Goal: Task Accomplishment & Management: Complete application form

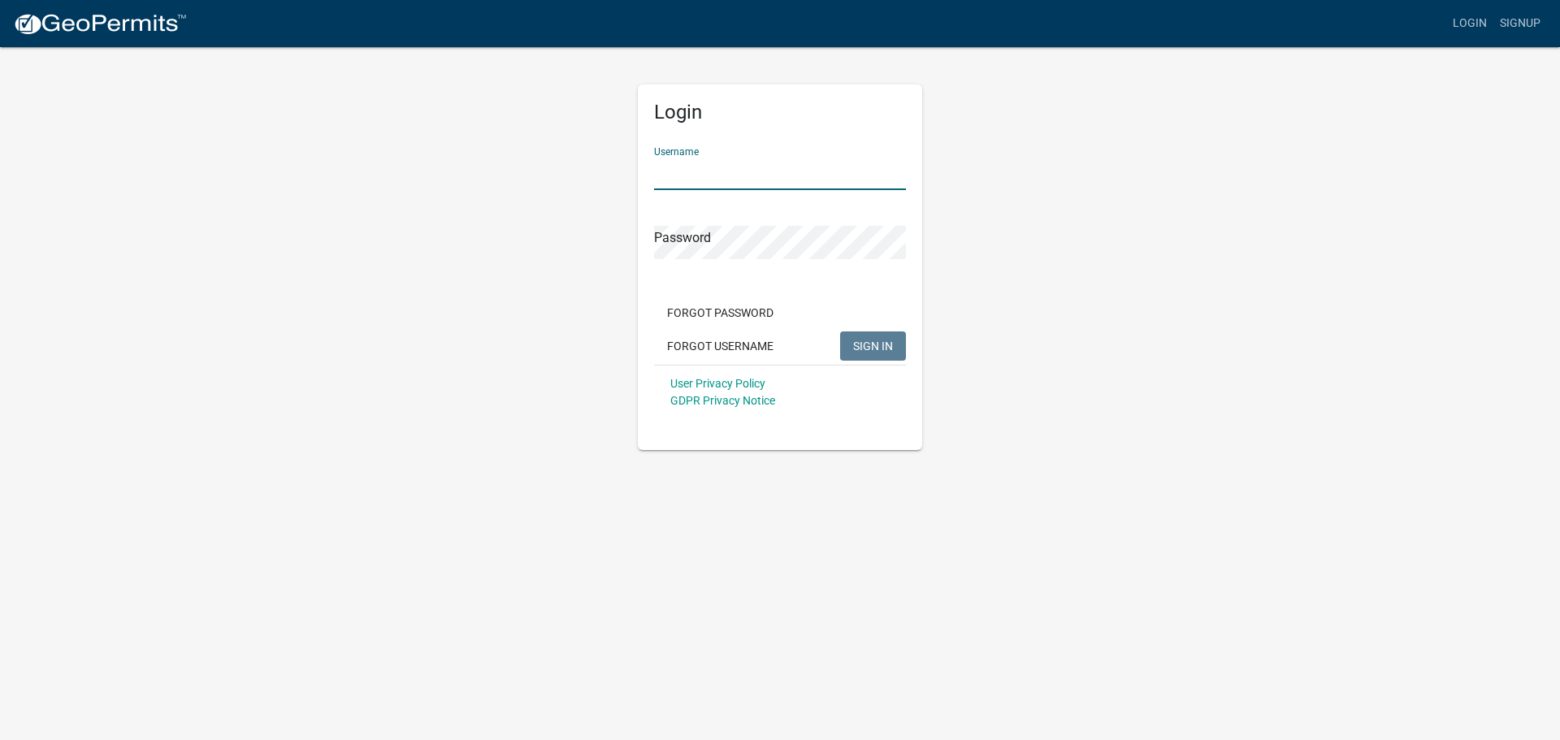
click at [669, 162] on input "Username" at bounding box center [780, 173] width 252 height 33
type input "owens12"
click at [862, 340] on span "SIGN IN" at bounding box center [873, 345] width 40 height 13
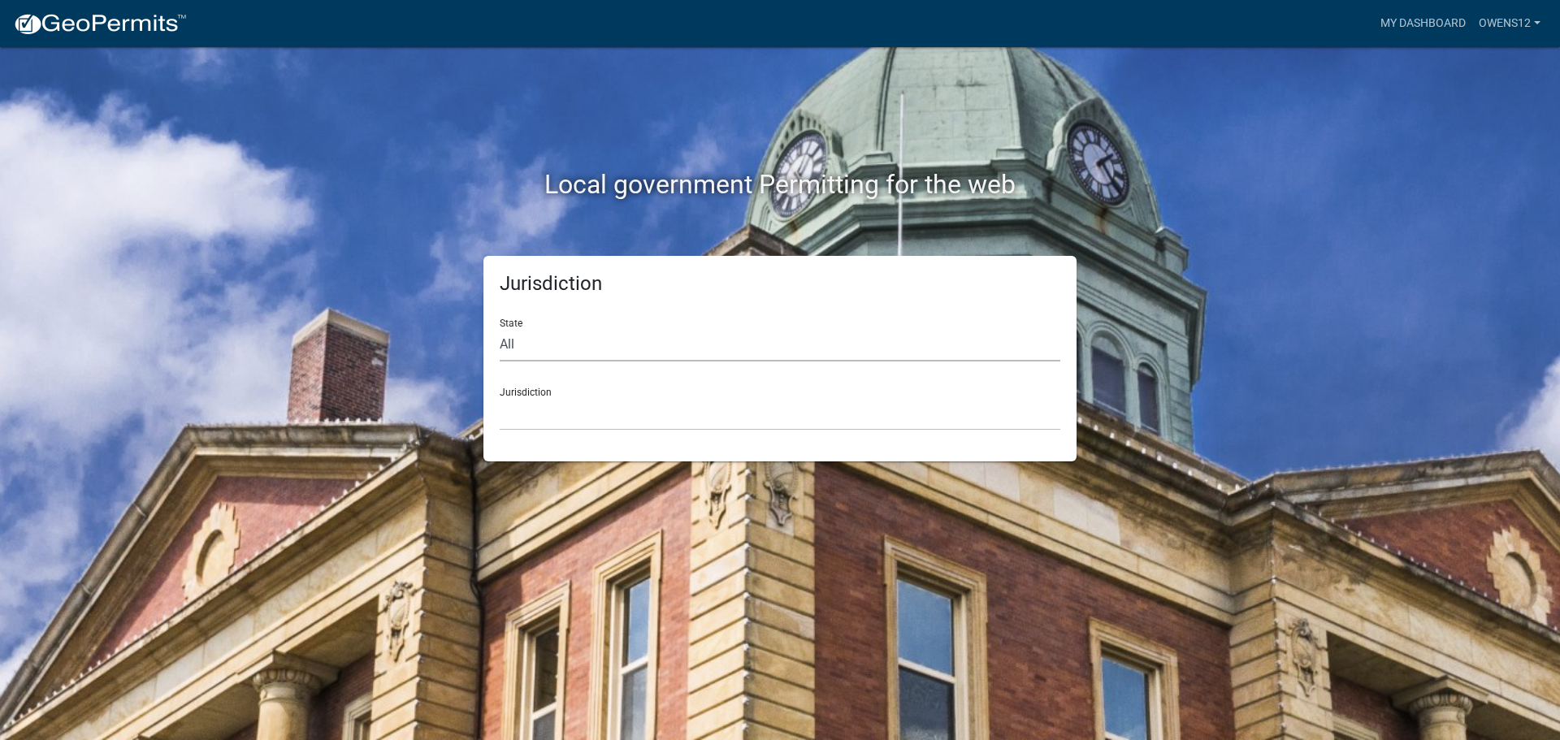
click at [549, 337] on select "All [US_STATE] [US_STATE] [US_STATE] [US_STATE] [US_STATE] [US_STATE] [US_STATE…" at bounding box center [780, 344] width 561 height 33
select select "[US_STATE]"
click at [500, 328] on select "All [US_STATE] [US_STATE] [US_STATE] [US_STATE] [US_STATE] [US_STATE] [US_STATE…" at bounding box center [780, 344] width 561 height 33
click at [616, 402] on select "[GEOGRAPHIC_DATA], [US_STATE] [GEOGRAPHIC_DATA], [US_STATE] [GEOGRAPHIC_DATA], …" at bounding box center [780, 413] width 561 height 33
click at [502, 410] on select "[GEOGRAPHIC_DATA], [US_STATE] City of [GEOGRAPHIC_DATA], [US_STATE] [GEOGRAPHIC…" at bounding box center [780, 413] width 561 height 33
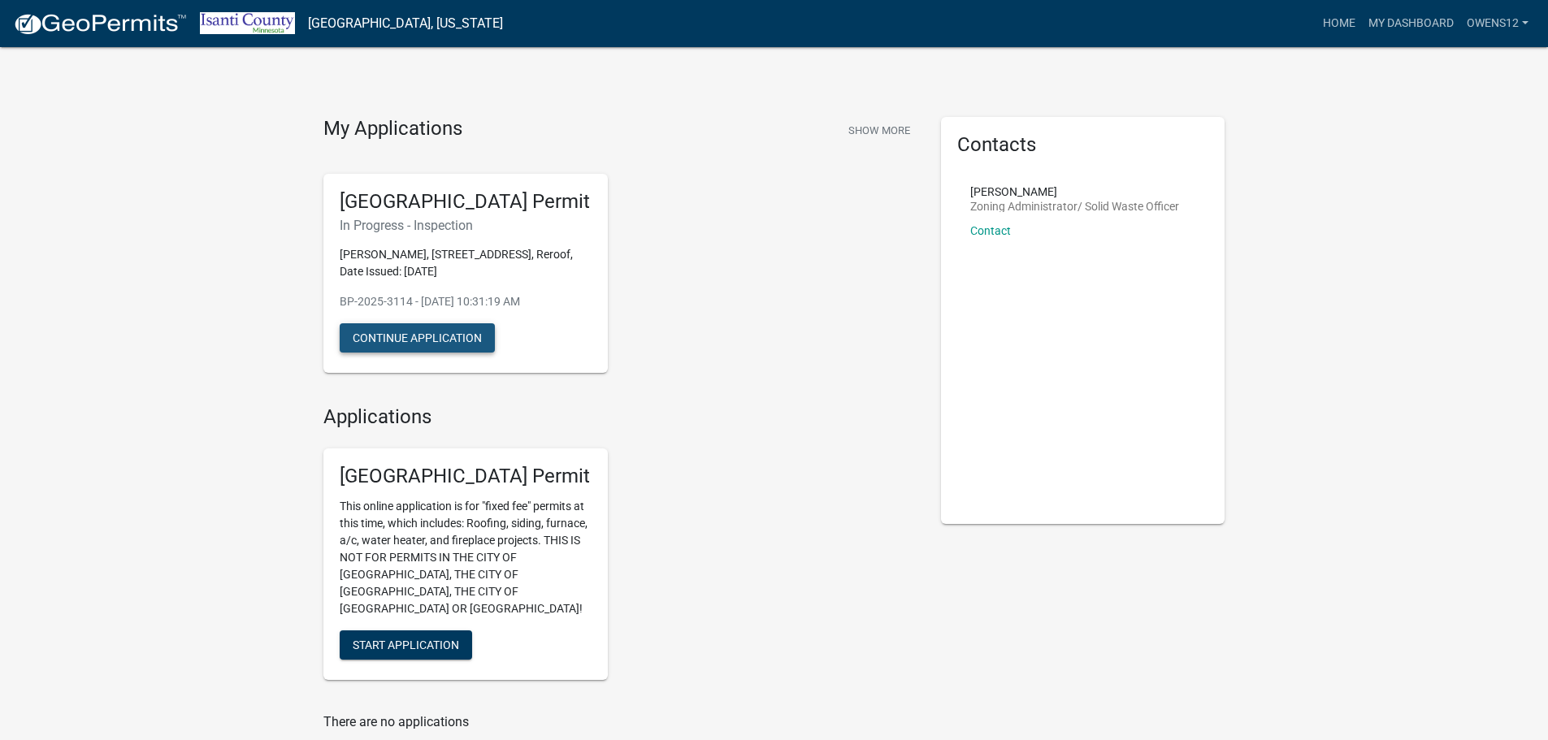
click at [418, 339] on button "Continue Application" at bounding box center [417, 337] width 155 height 29
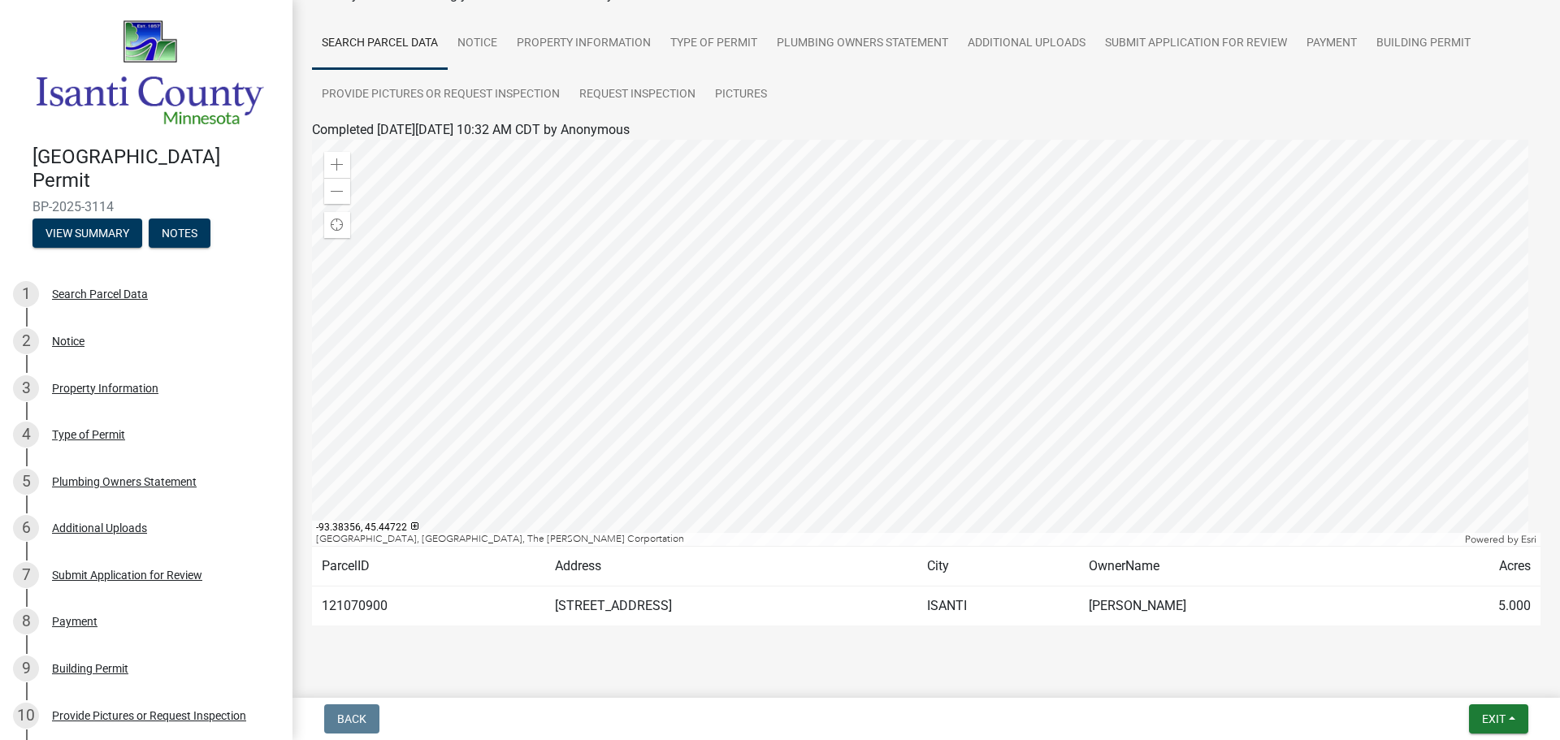
scroll to position [136, 0]
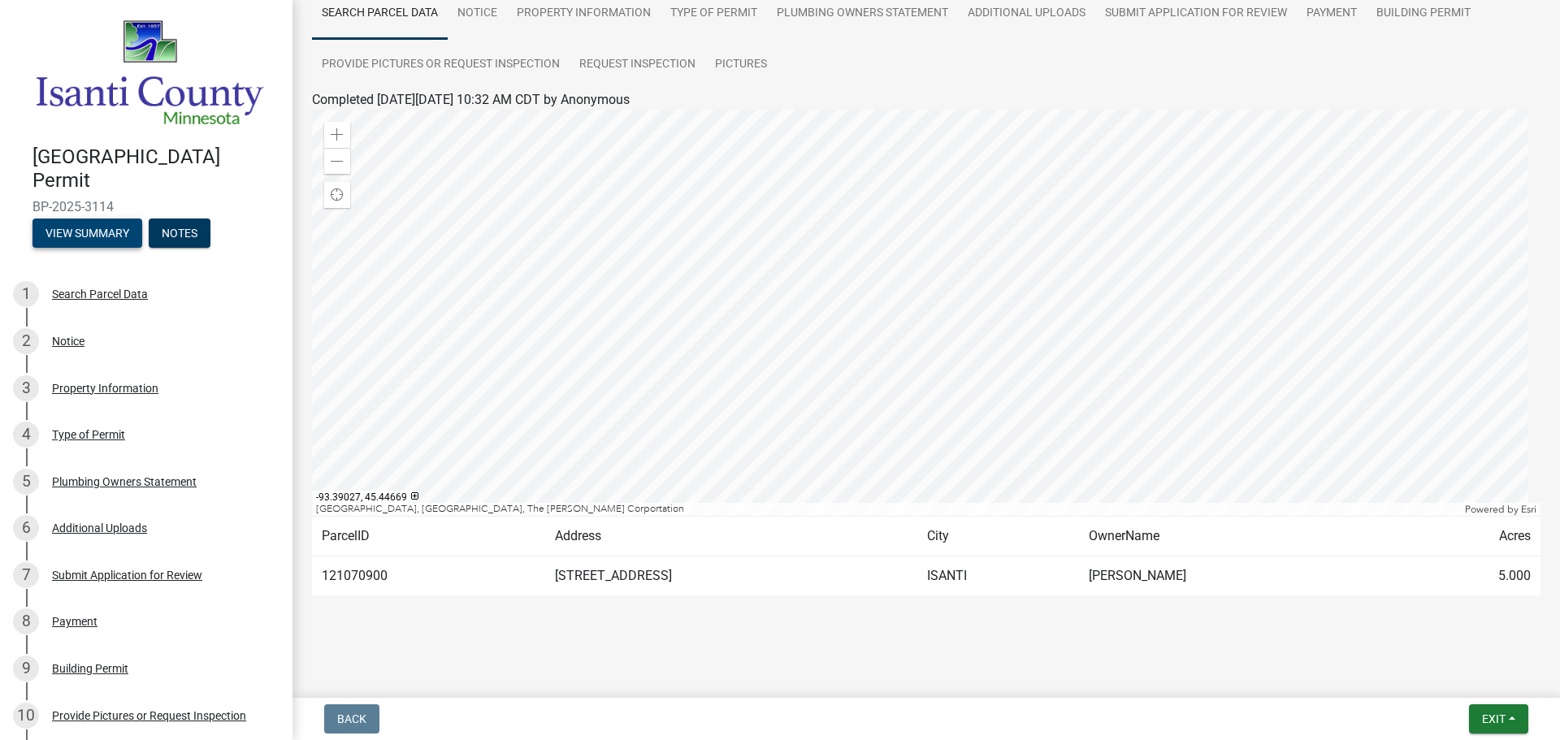
click at [83, 222] on button "View Summary" at bounding box center [87, 233] width 110 height 29
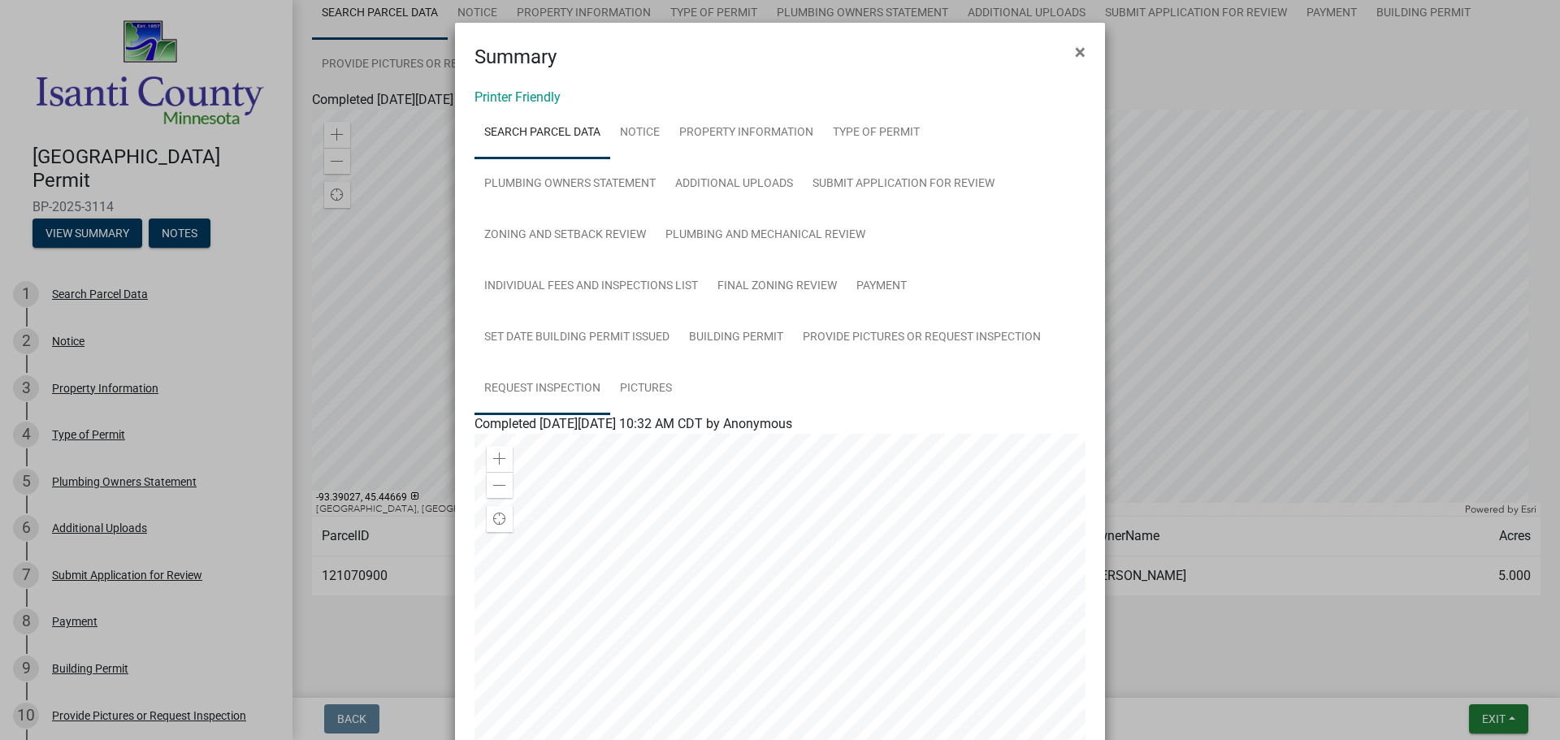
click at [539, 383] on link "Request Inspection" at bounding box center [542, 389] width 136 height 52
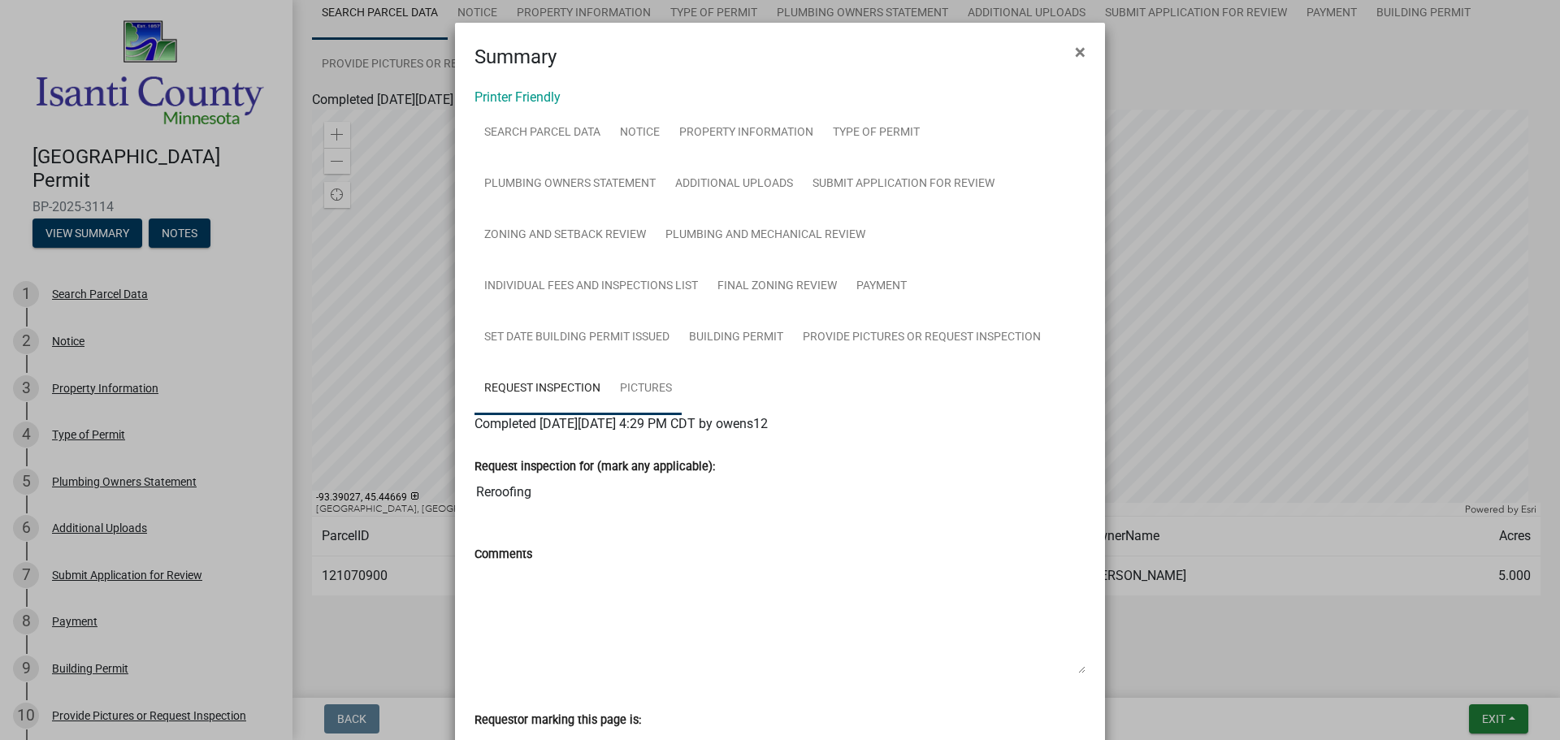
click at [638, 381] on link "Pictures" at bounding box center [645, 389] width 71 height 52
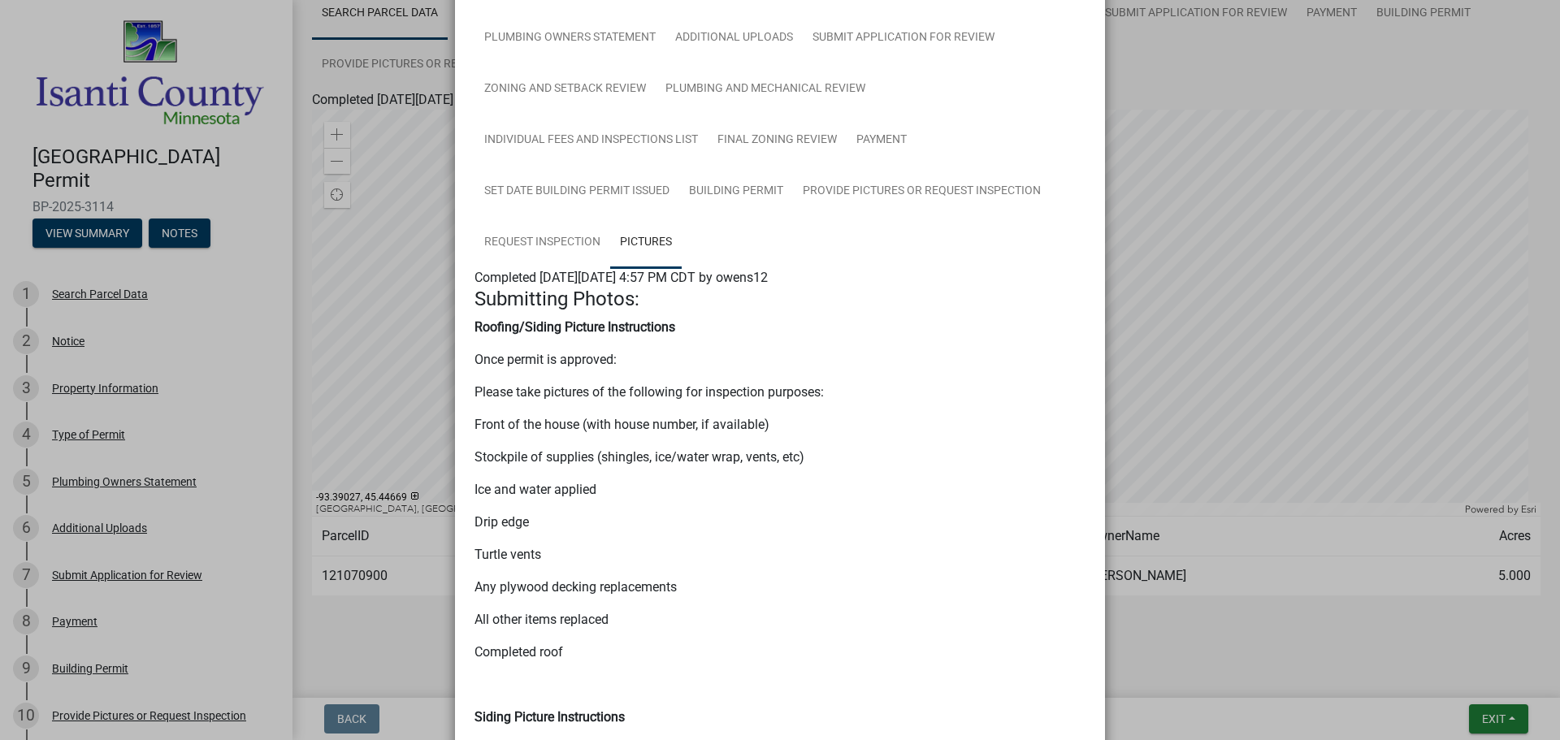
scroll to position [141, 0]
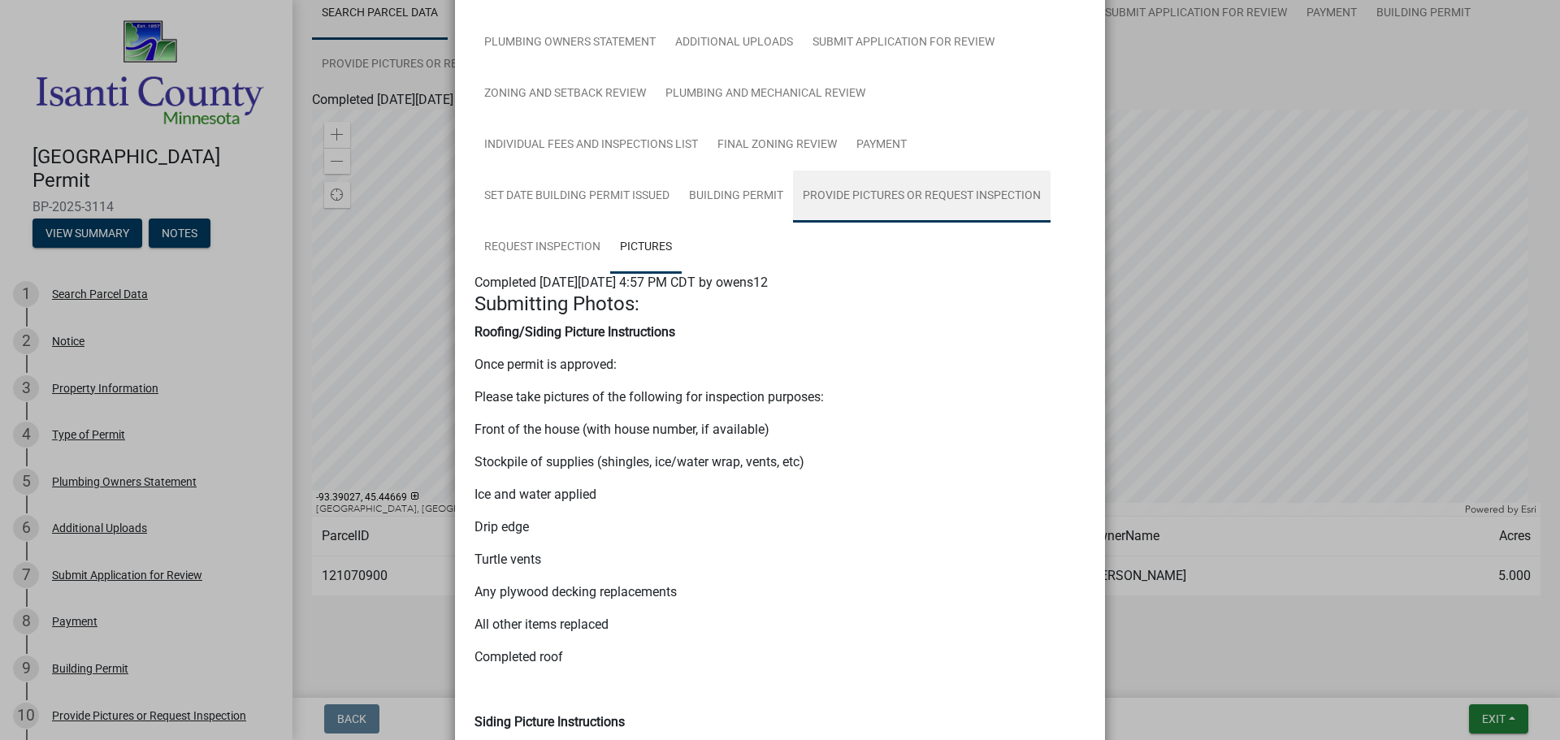
click at [901, 192] on link "Provide Pictures or Request Inspection" at bounding box center [922, 197] width 258 height 52
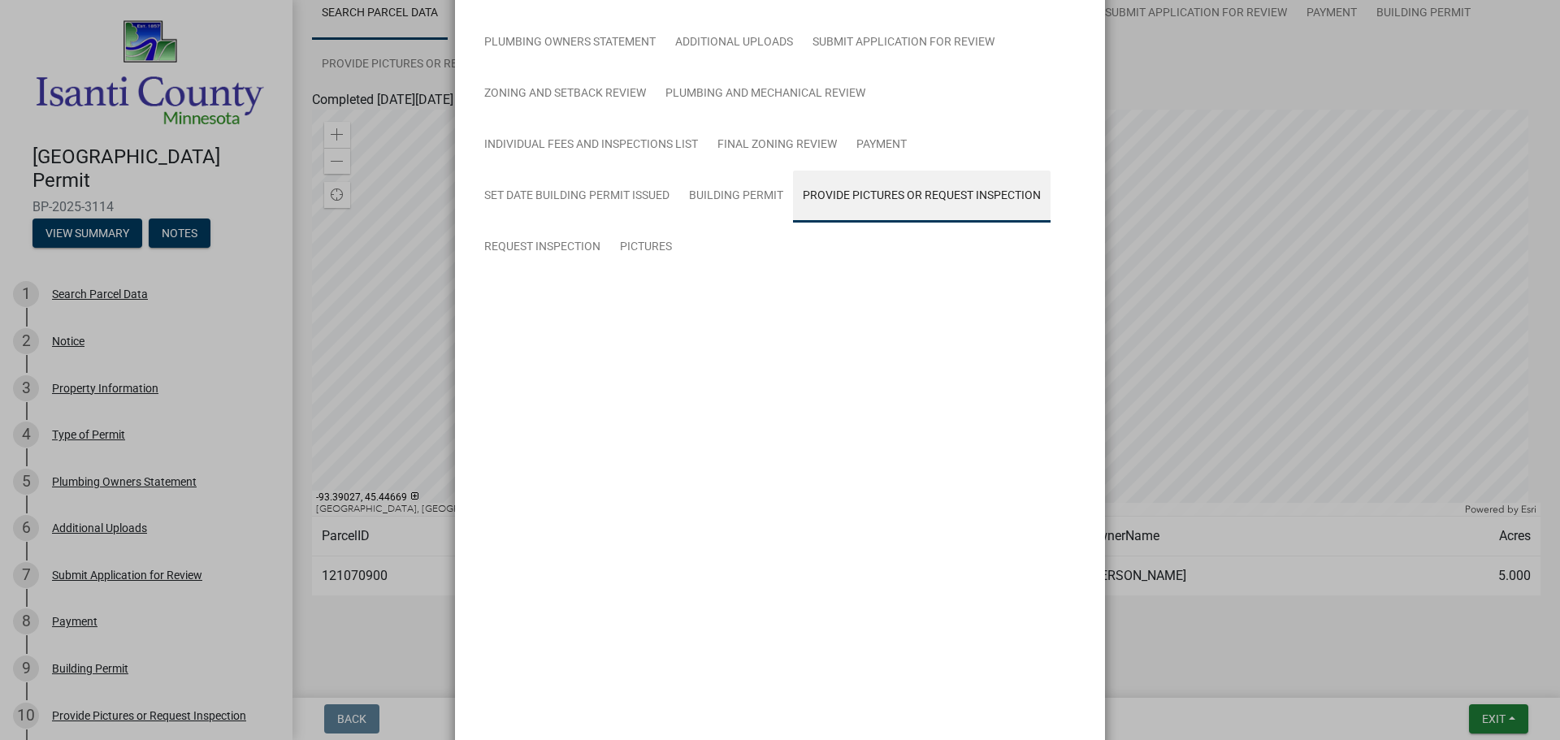
scroll to position [0, 0]
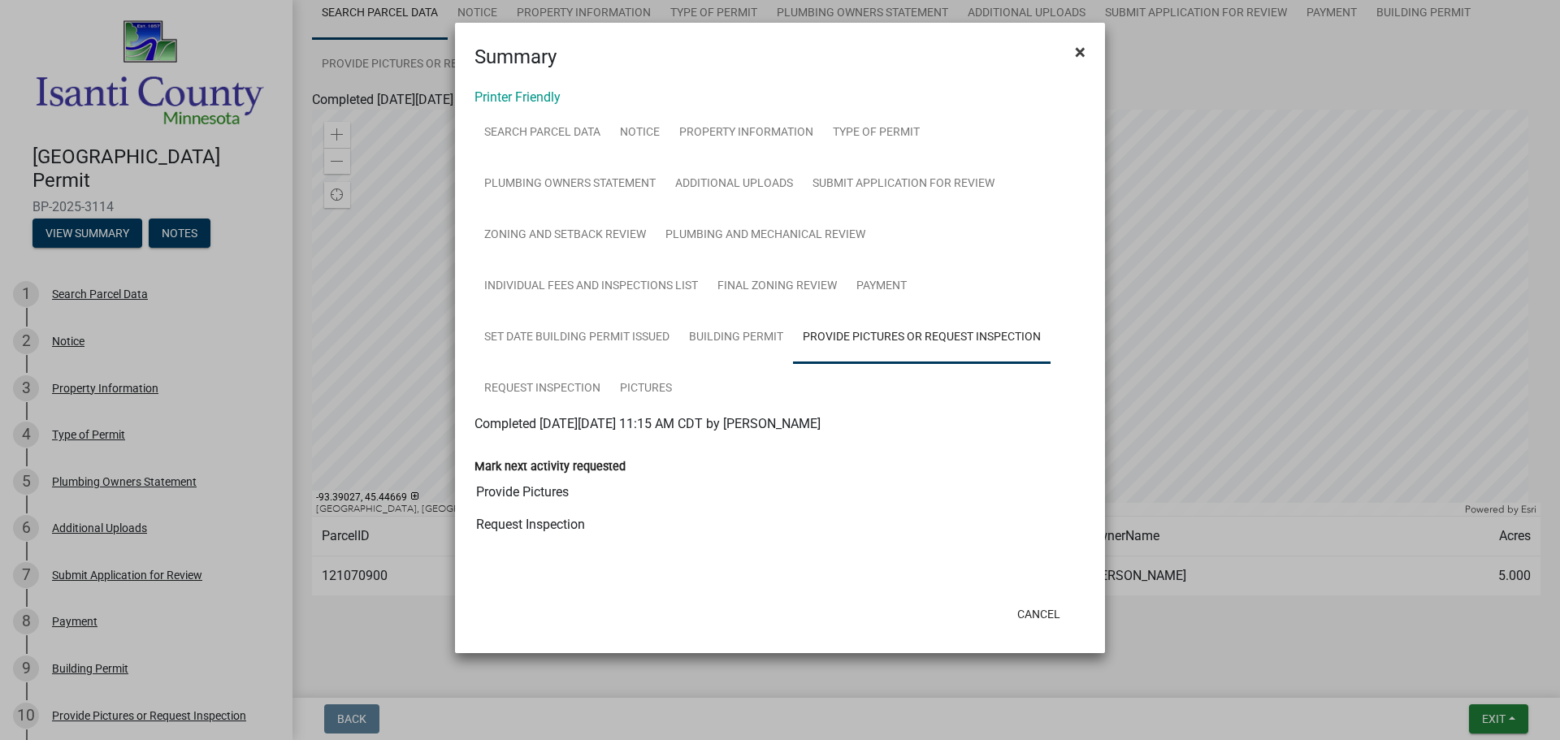
click at [1079, 47] on span "×" at bounding box center [1080, 52] width 11 height 23
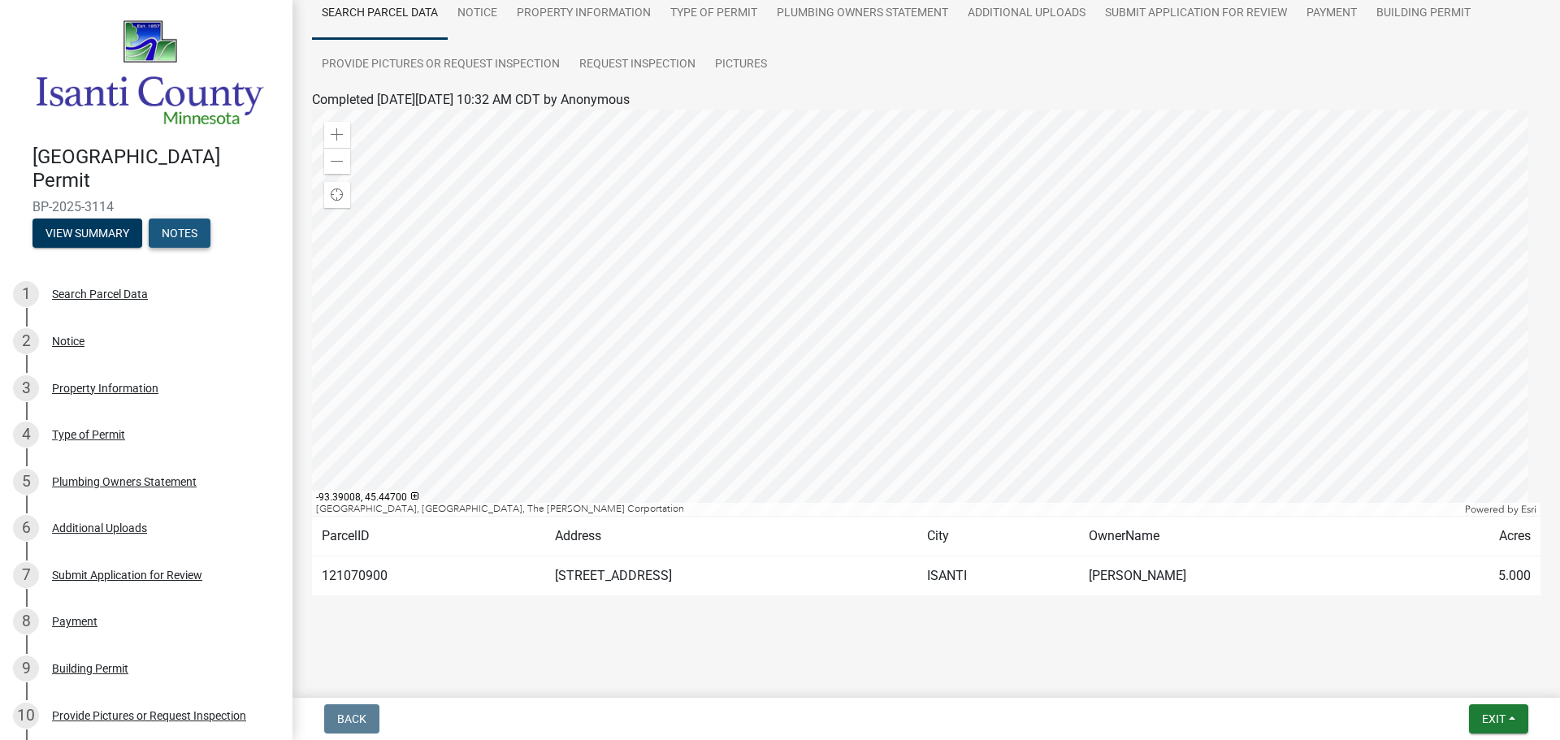
click at [179, 220] on button "Notes" at bounding box center [180, 233] width 62 height 29
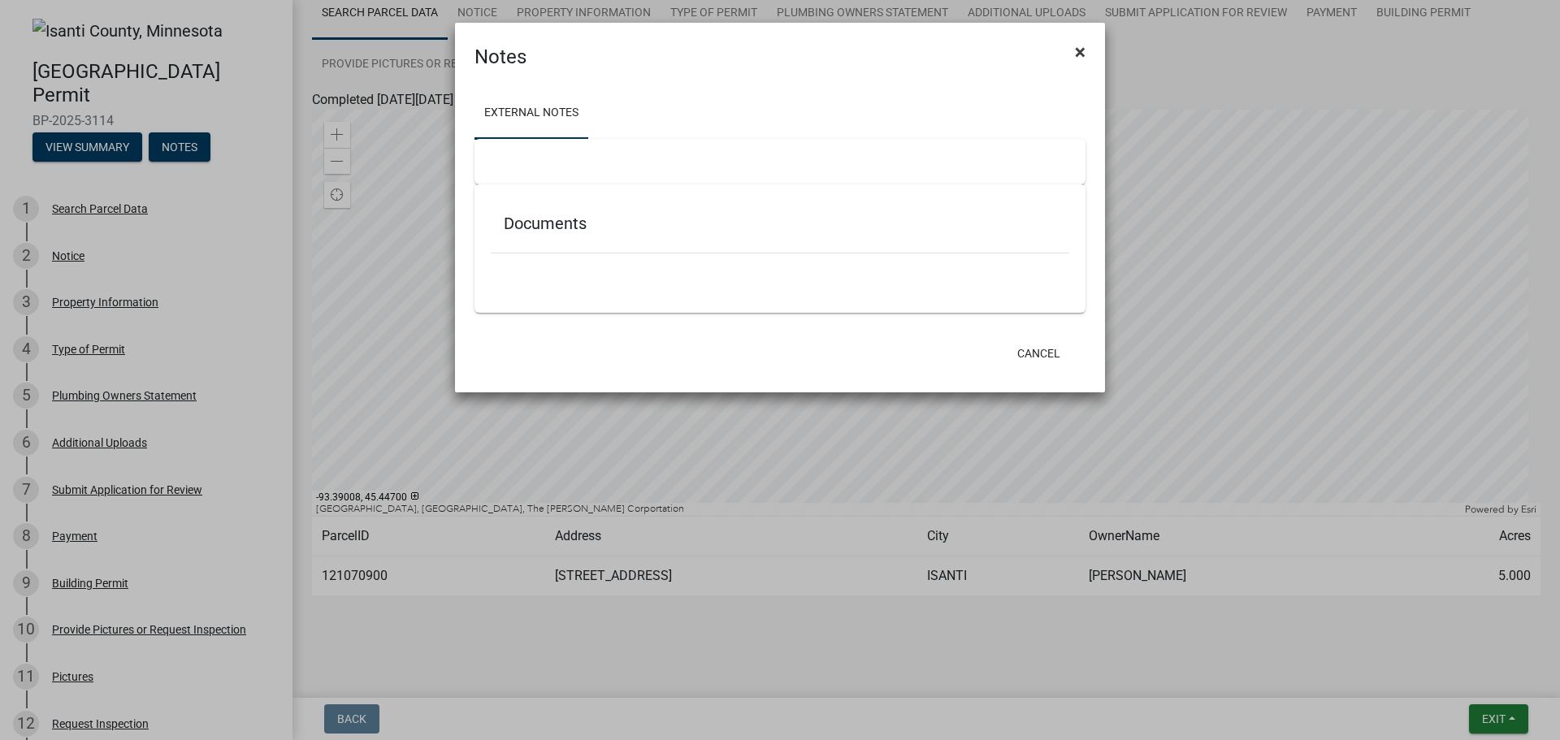
click at [1080, 47] on span "×" at bounding box center [1080, 52] width 11 height 23
